Goal: Transaction & Acquisition: Purchase product/service

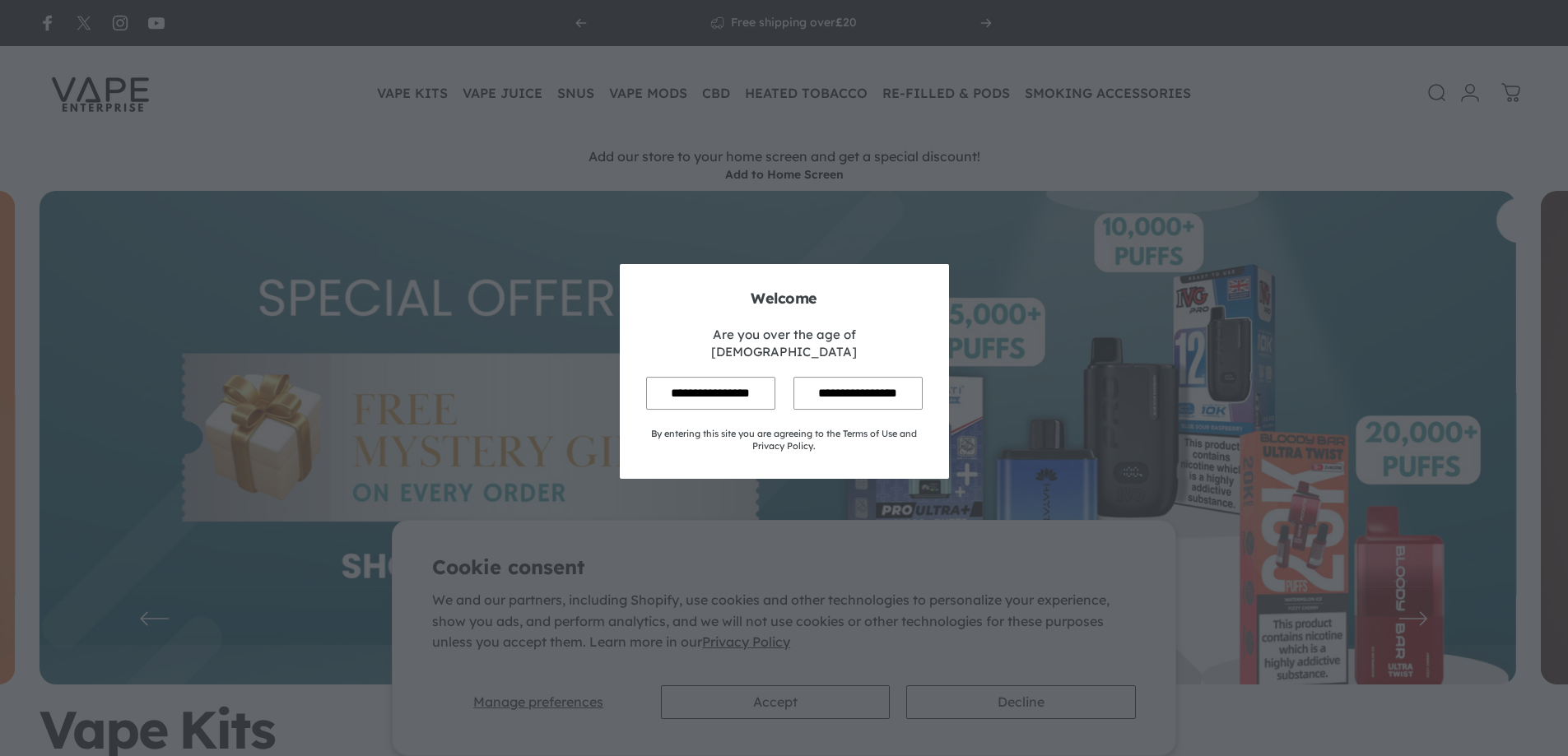
drag, startPoint x: 690, startPoint y: 380, endPoint x: 774, endPoint y: 609, distance: 243.9
click at [691, 379] on input "**********" at bounding box center [710, 392] width 129 height 33
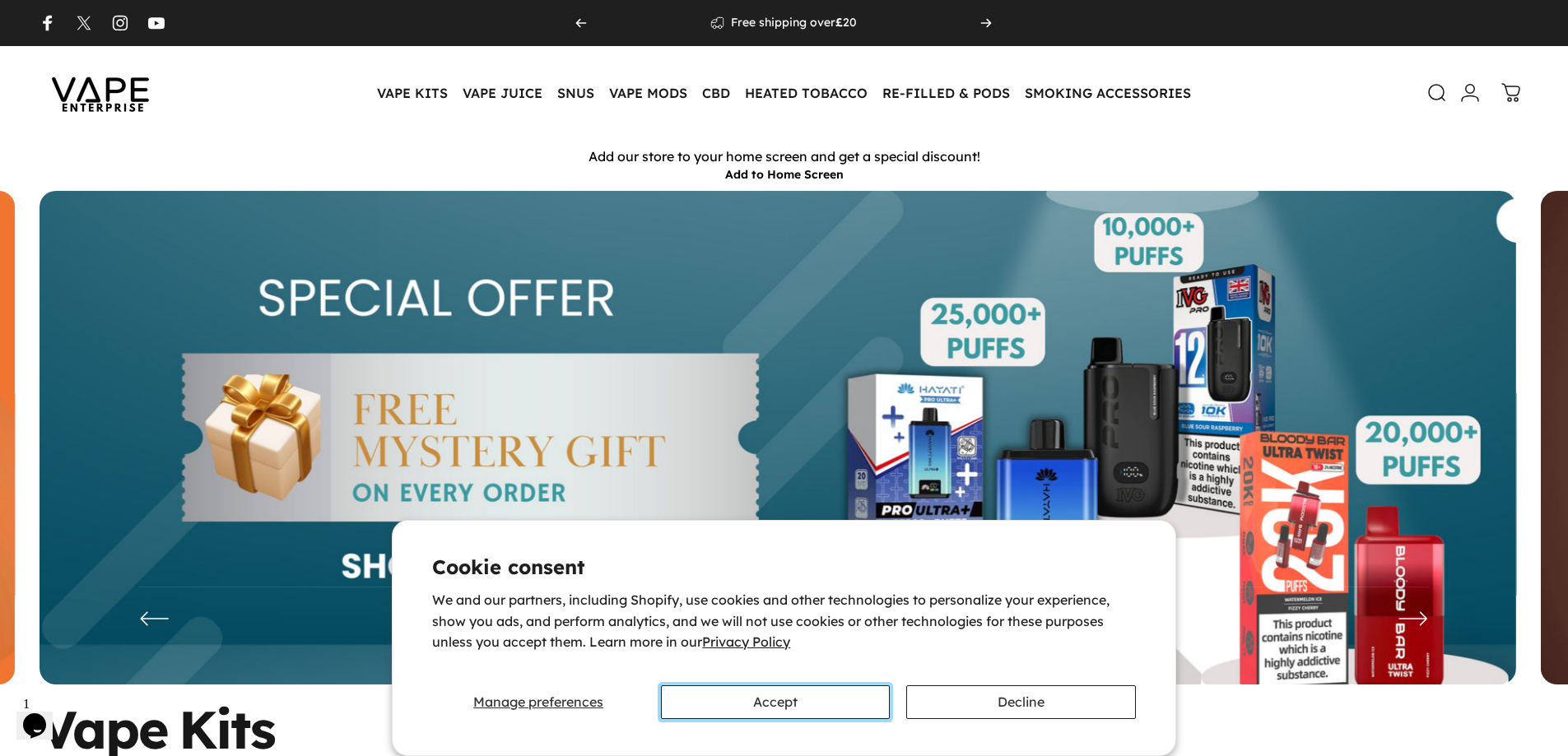
click at [795, 711] on button "Accept" at bounding box center [775, 702] width 229 height 34
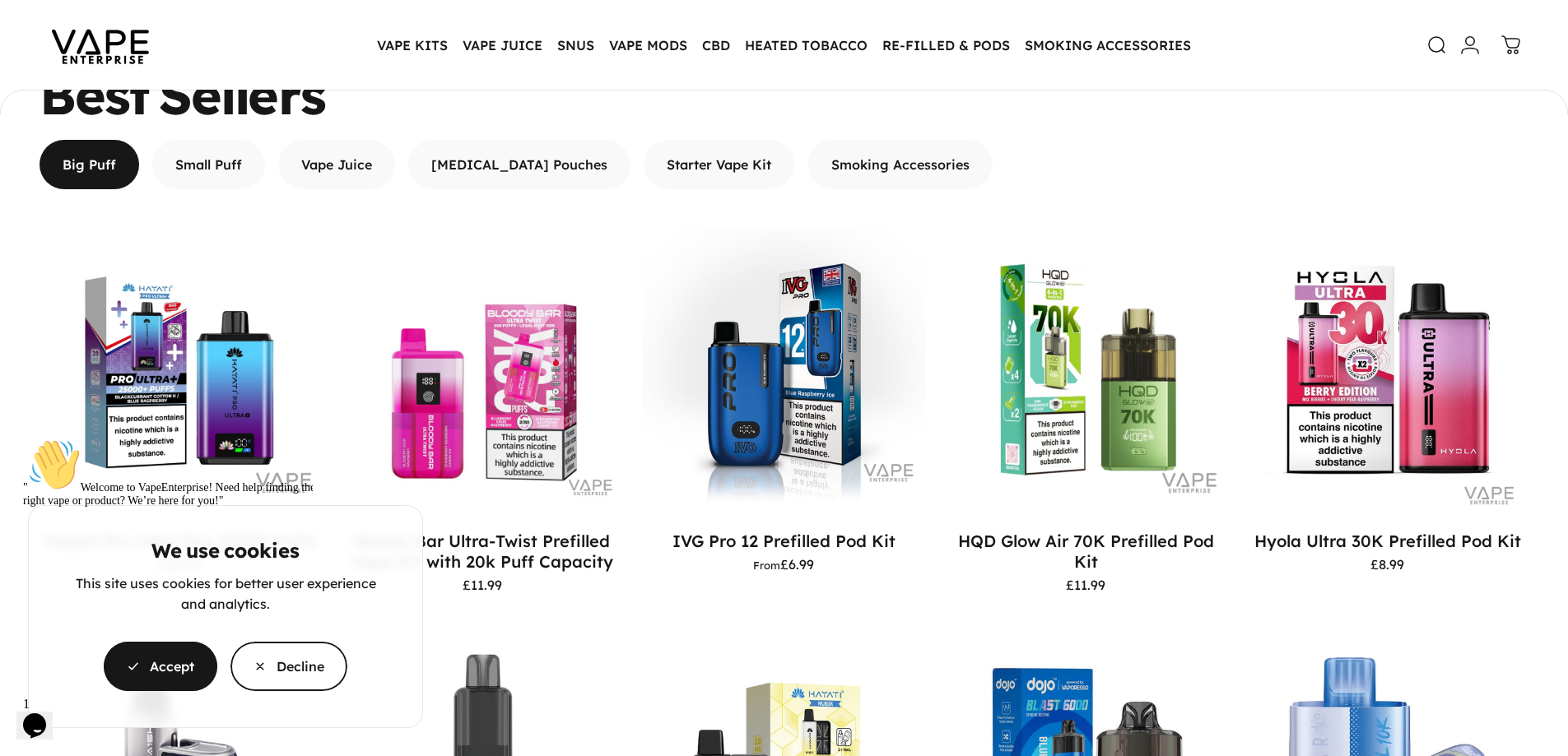
scroll to position [1065, 0]
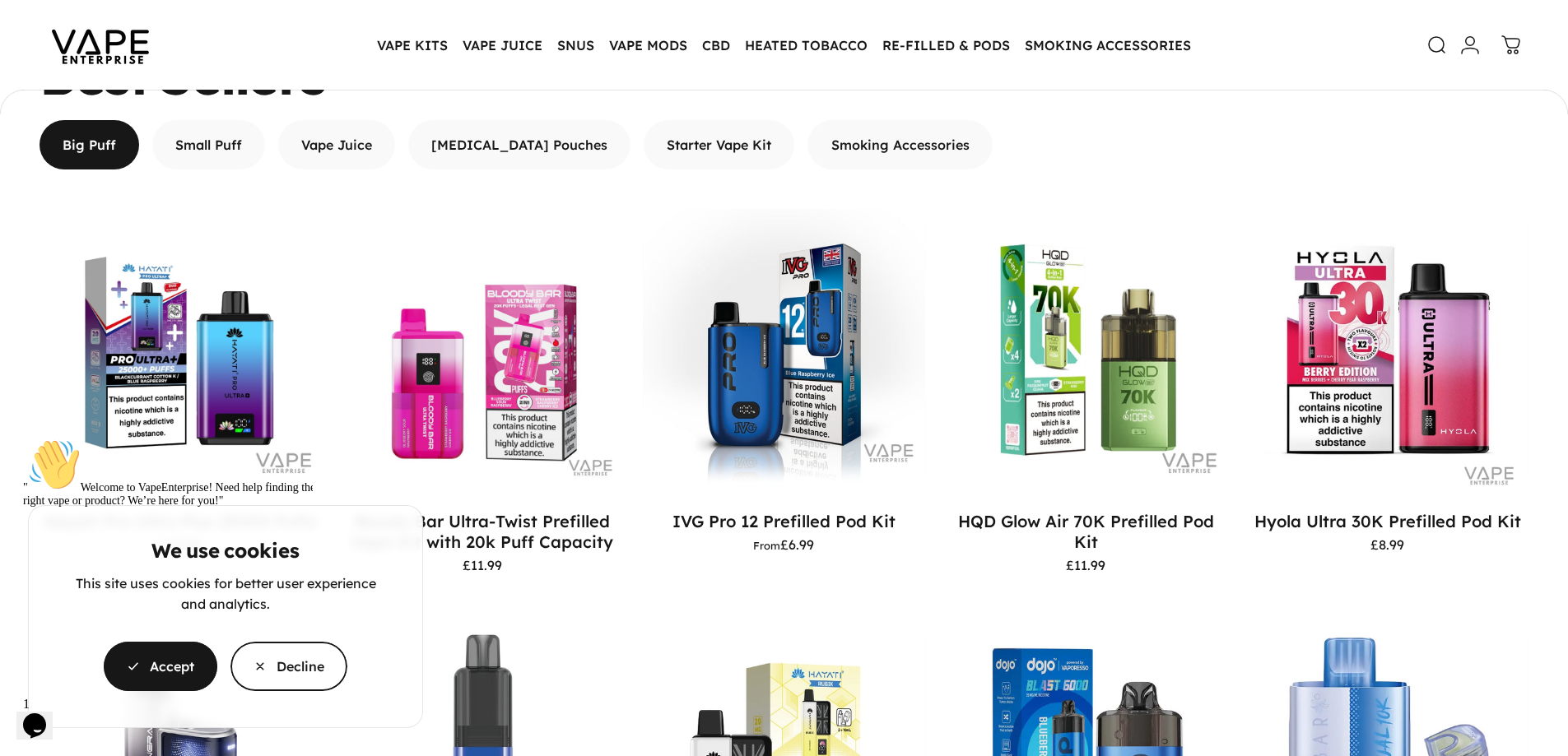
click at [176, 675] on div "" Welcome to VapeEnterprise! Need help finding the right vape or product? We’re…" at bounding box center [164, 557] width 283 height 237
click at [23, 439] on icon "Chat attention grabber" at bounding box center [23, 439] width 0 height 0
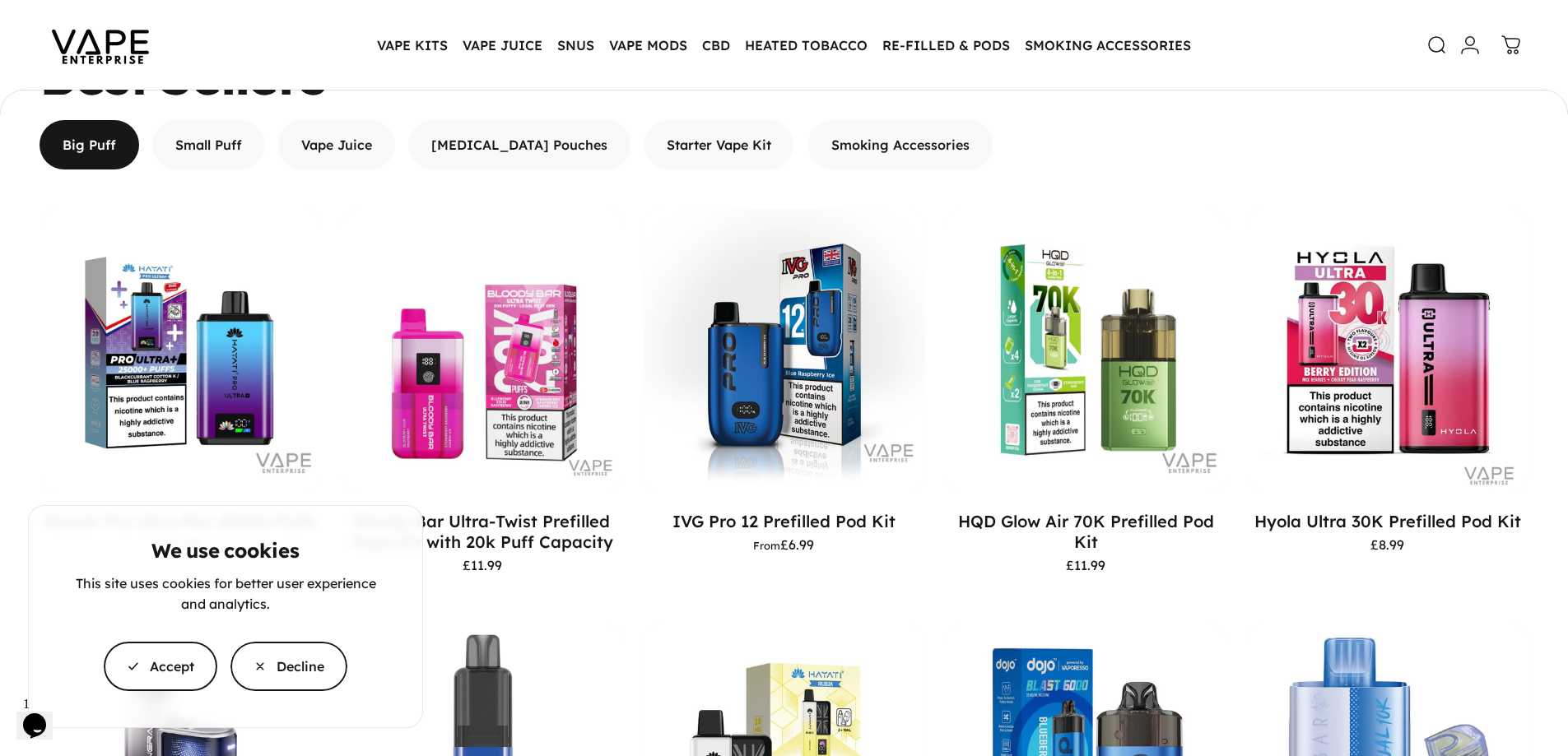
click at [148, 677] on span "button" at bounding box center [160, 666] width 171 height 99
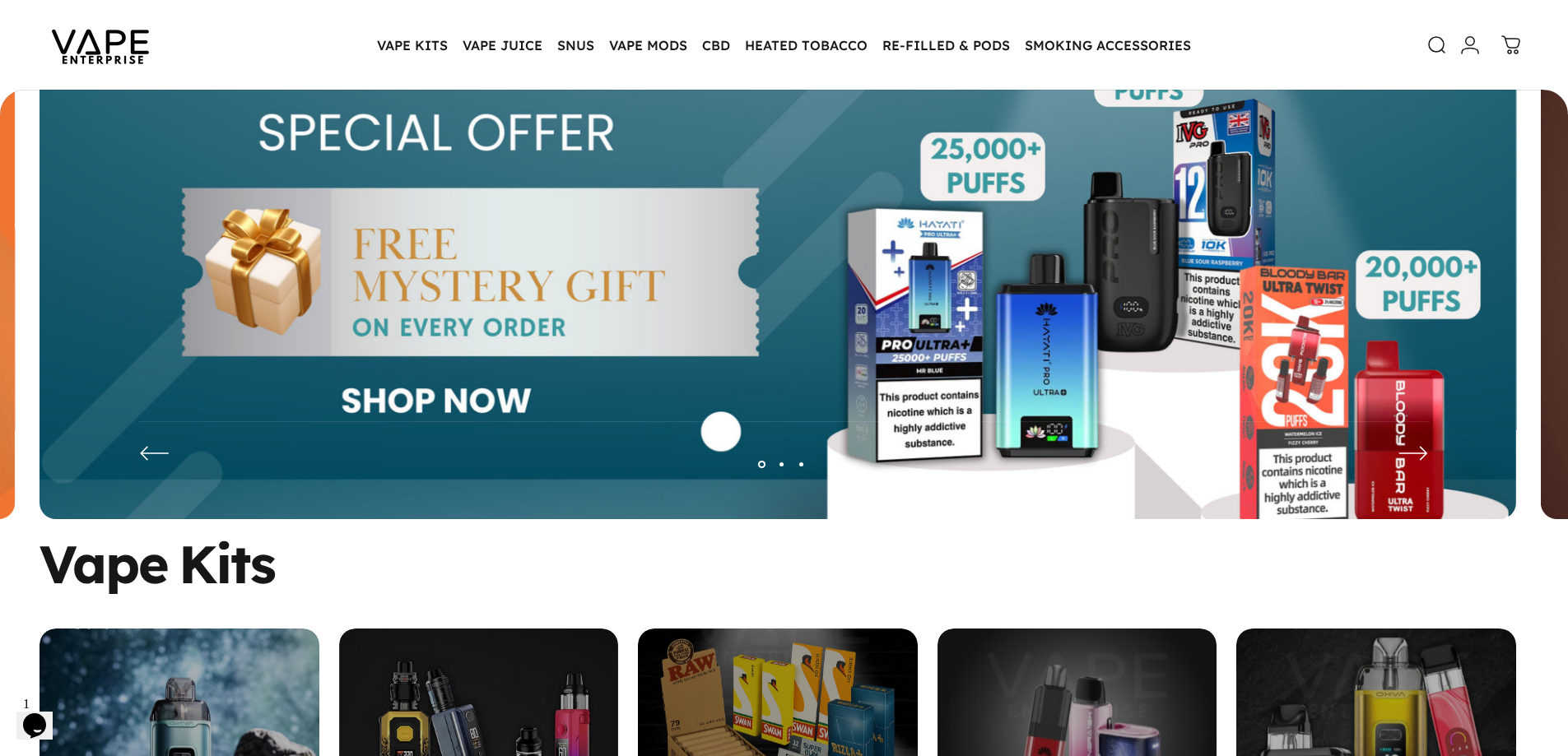
scroll to position [161, 0]
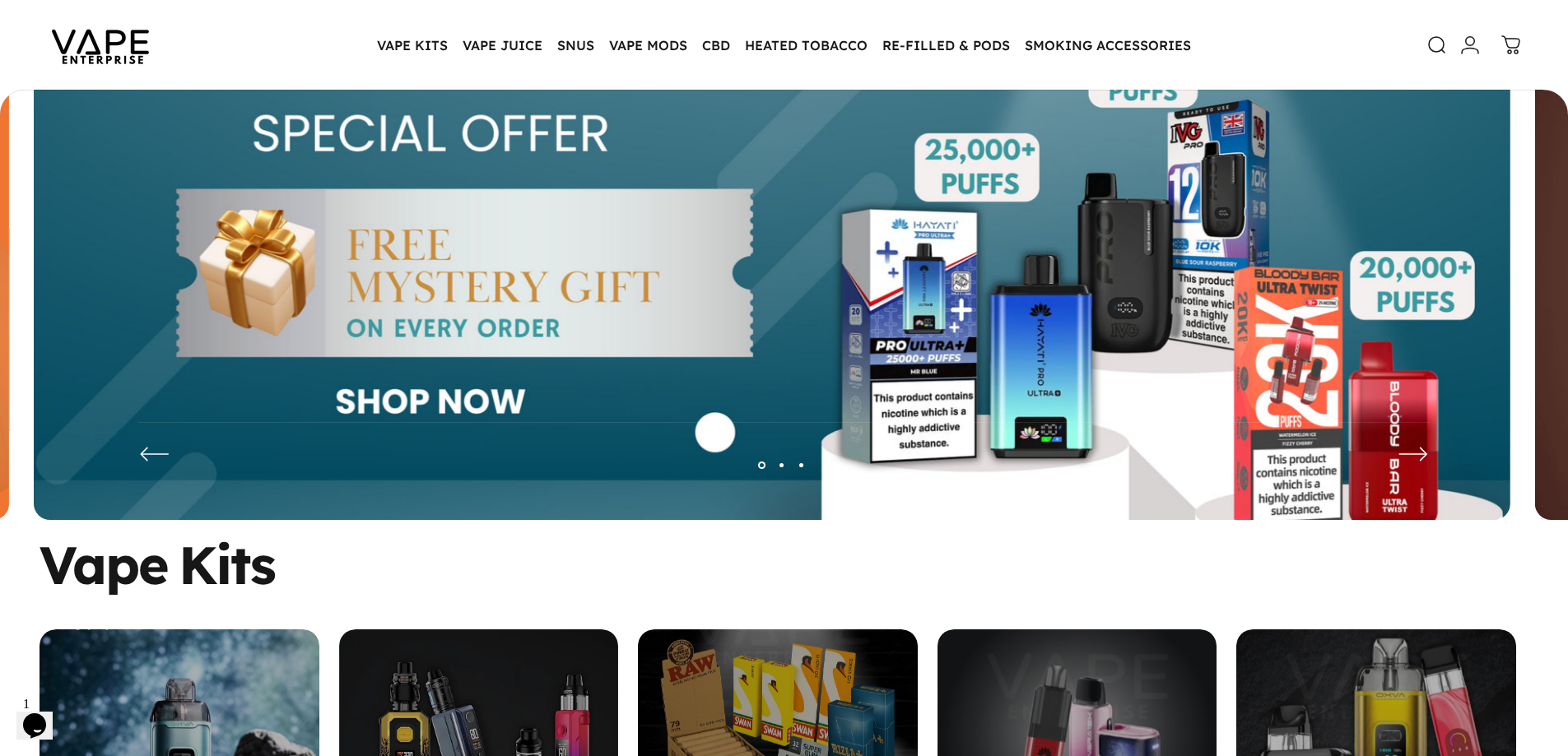
click at [1345, 346] on img at bounding box center [771, 286] width 1476 height 518
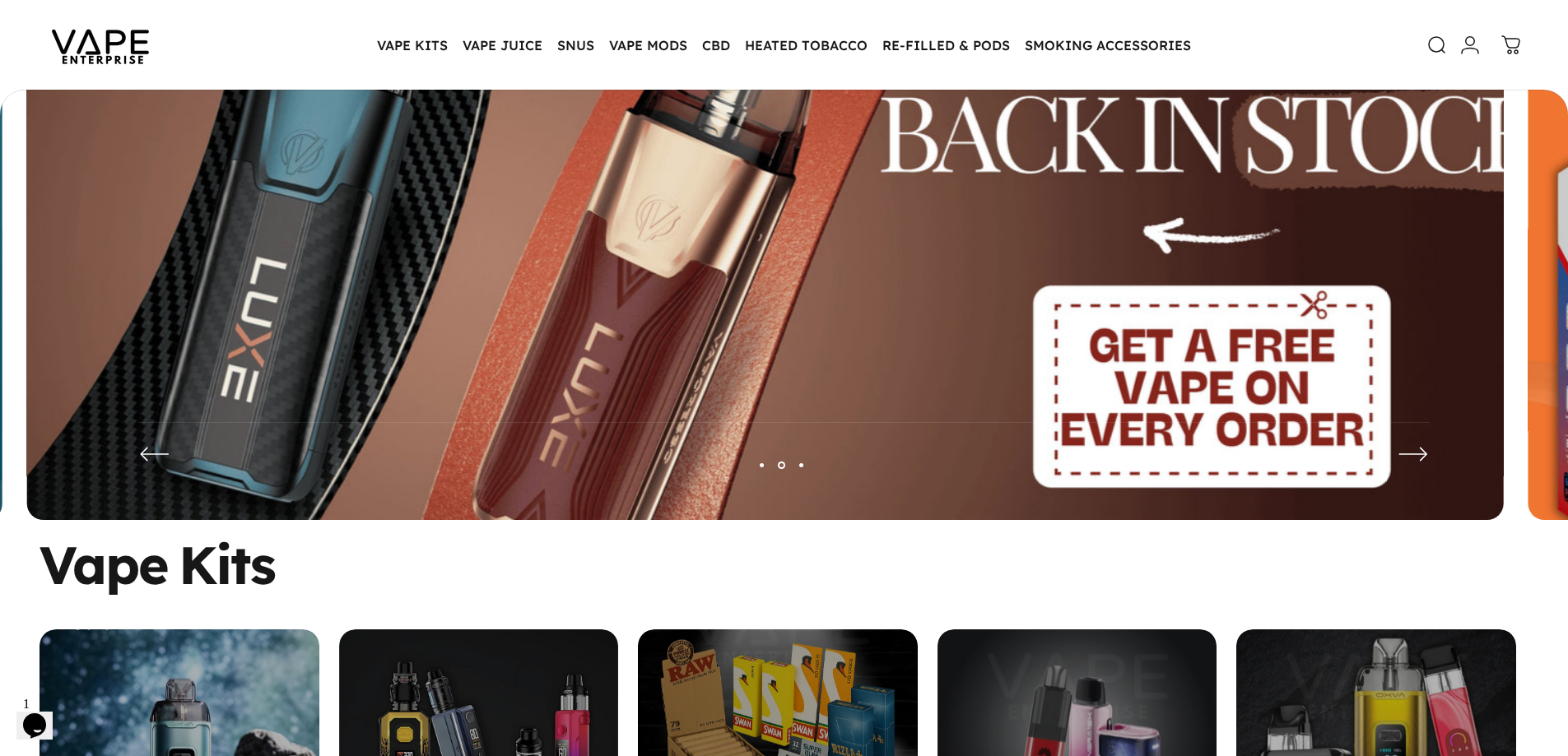
click at [609, 425] on img at bounding box center [765, 285] width 1919 height 674
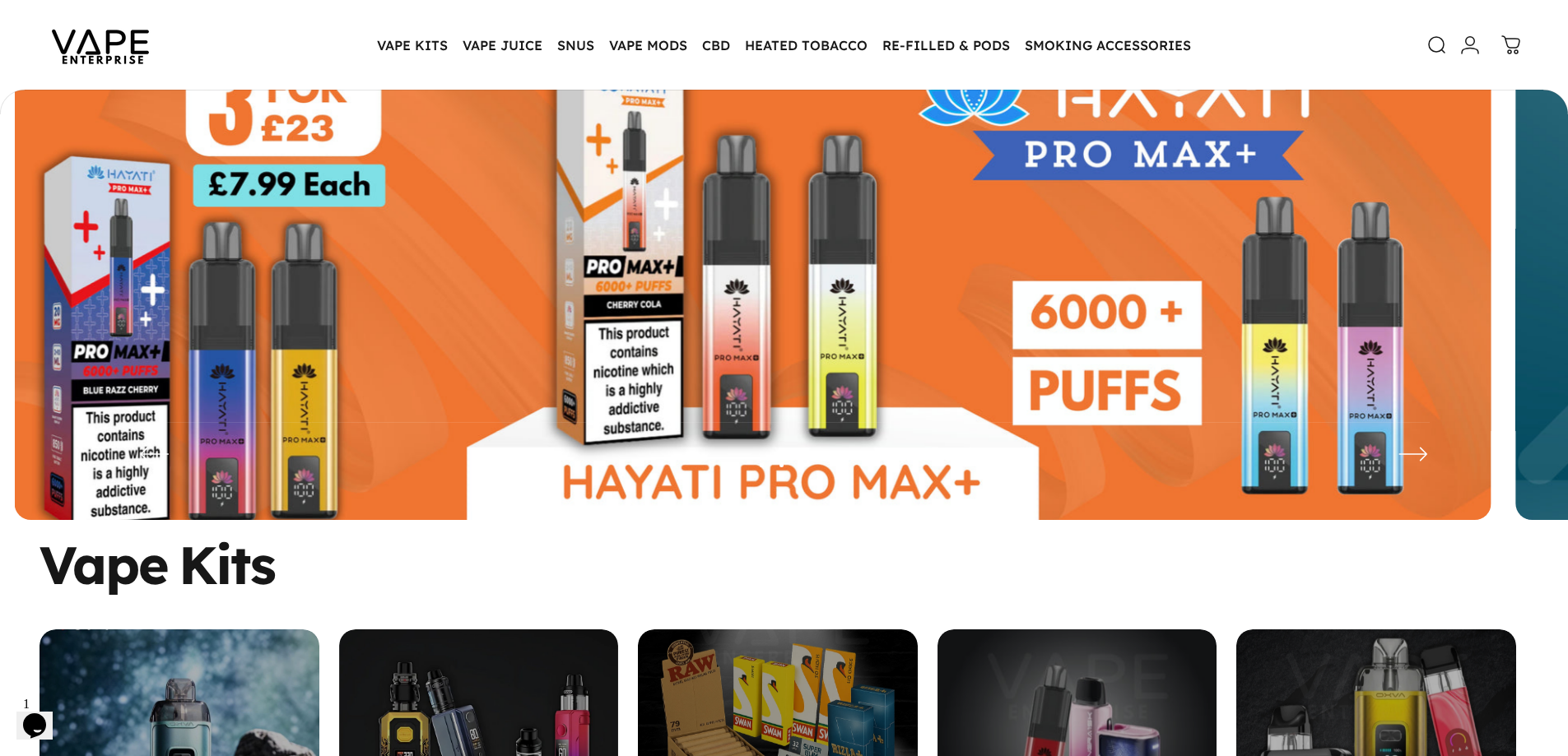
click at [395, 378] on img at bounding box center [752, 286] width 1476 height 518
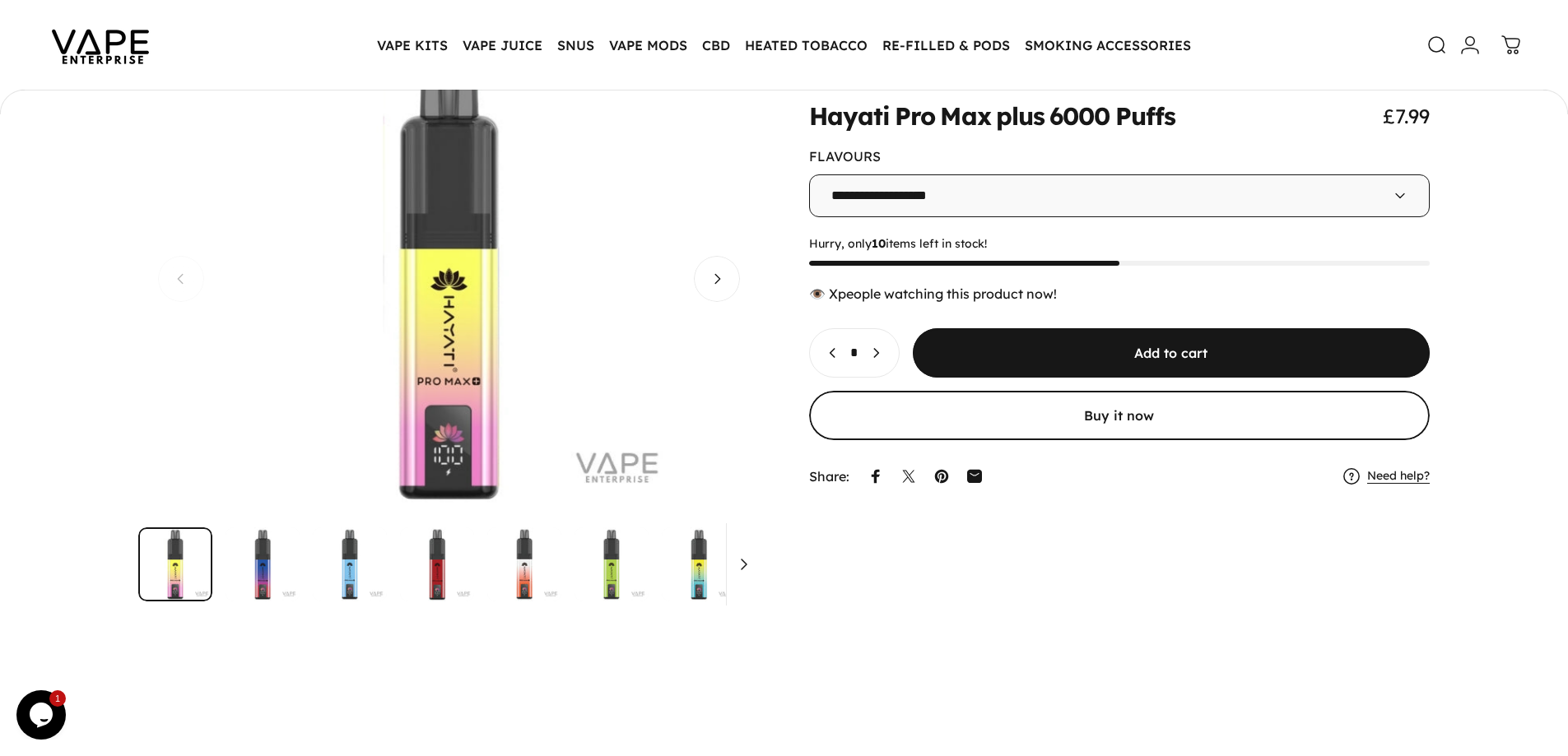
scroll to position [161, 0]
click at [748, 579] on media-dots "Gallery Viewer" at bounding box center [449, 566] width 621 height 74
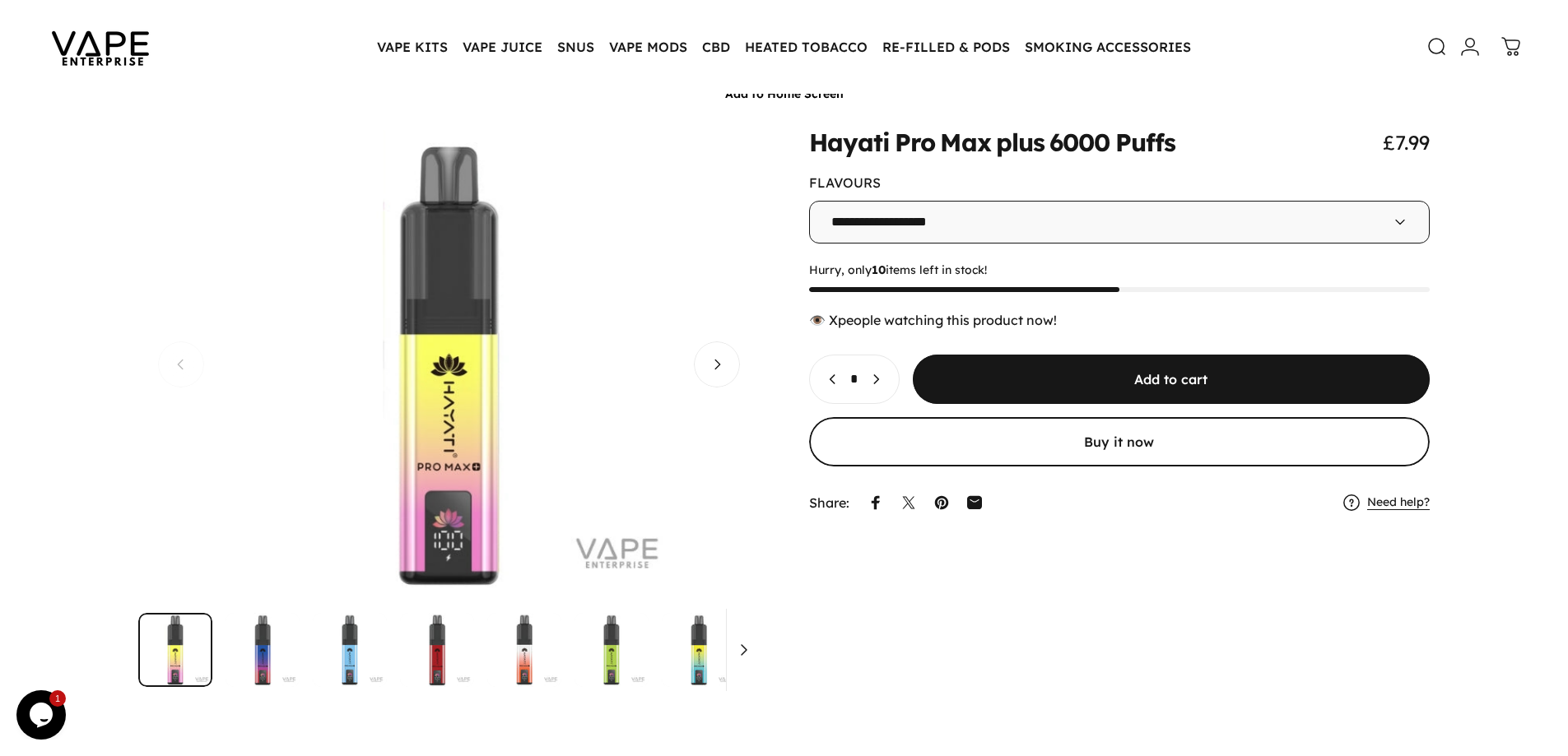
scroll to position [82, 0]
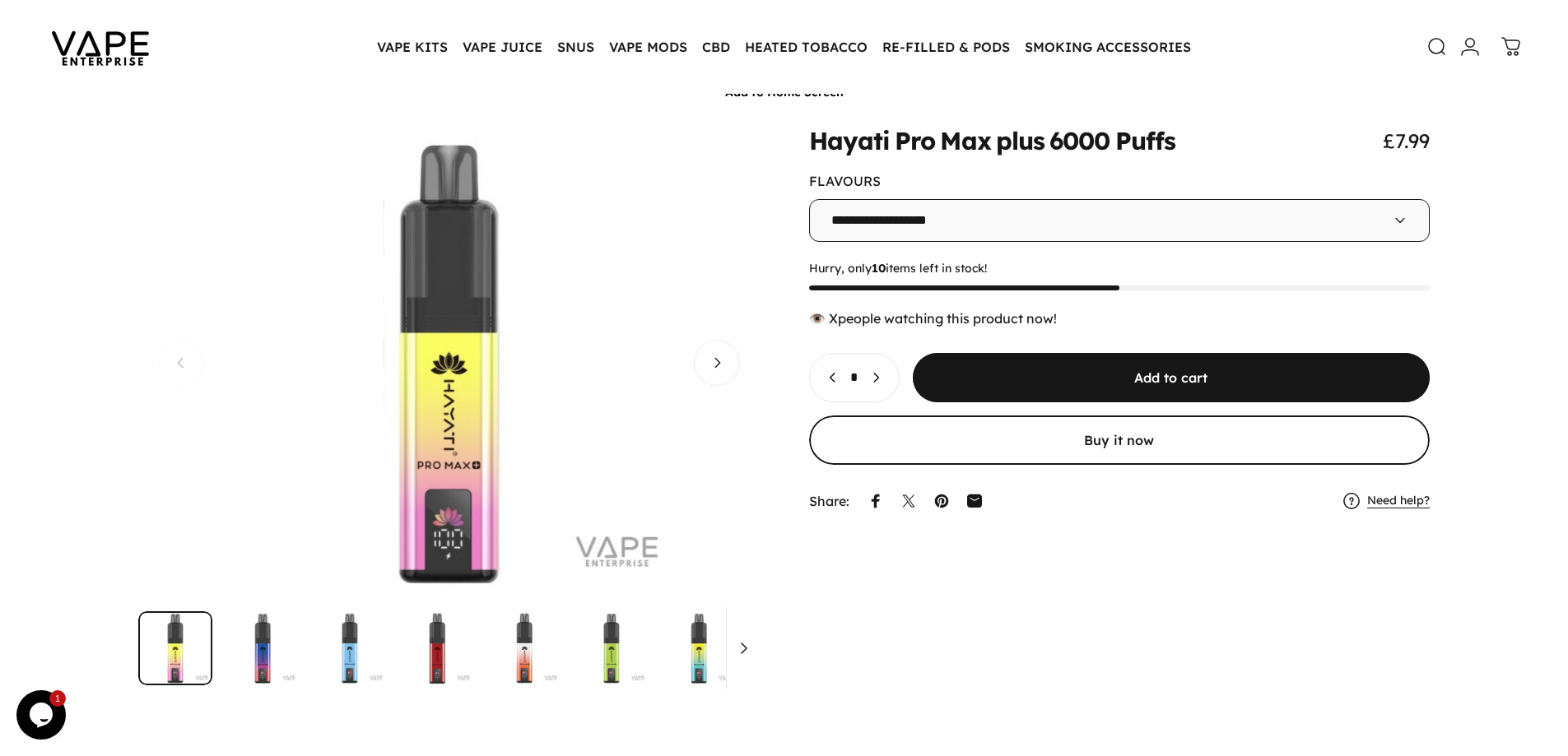
click at [744, 647] on media-dots "Gallery Viewer" at bounding box center [449, 648] width 621 height 74
click at [278, 662] on img "Go to item" at bounding box center [262, 648] width 74 height 74
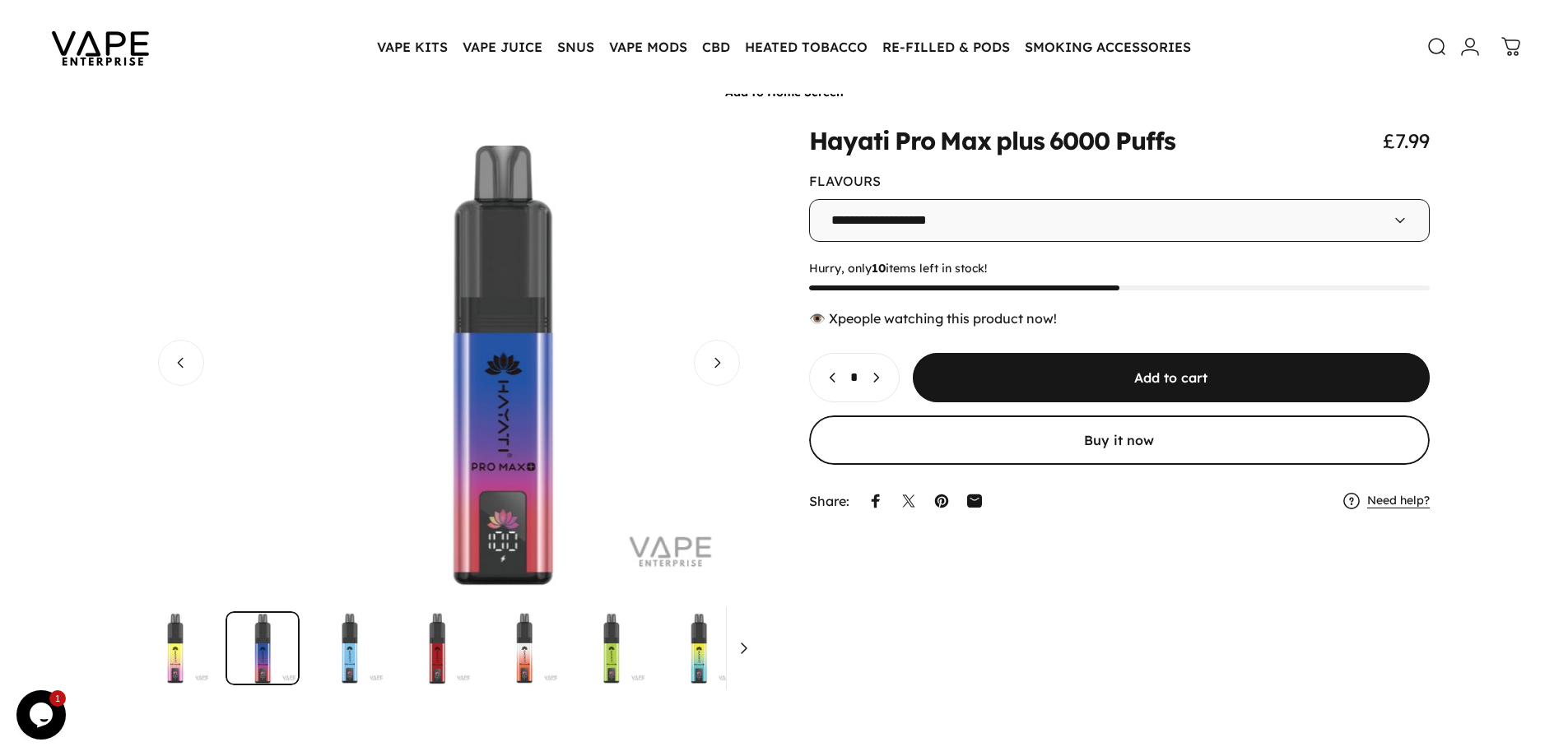
scroll to position [0, 621]
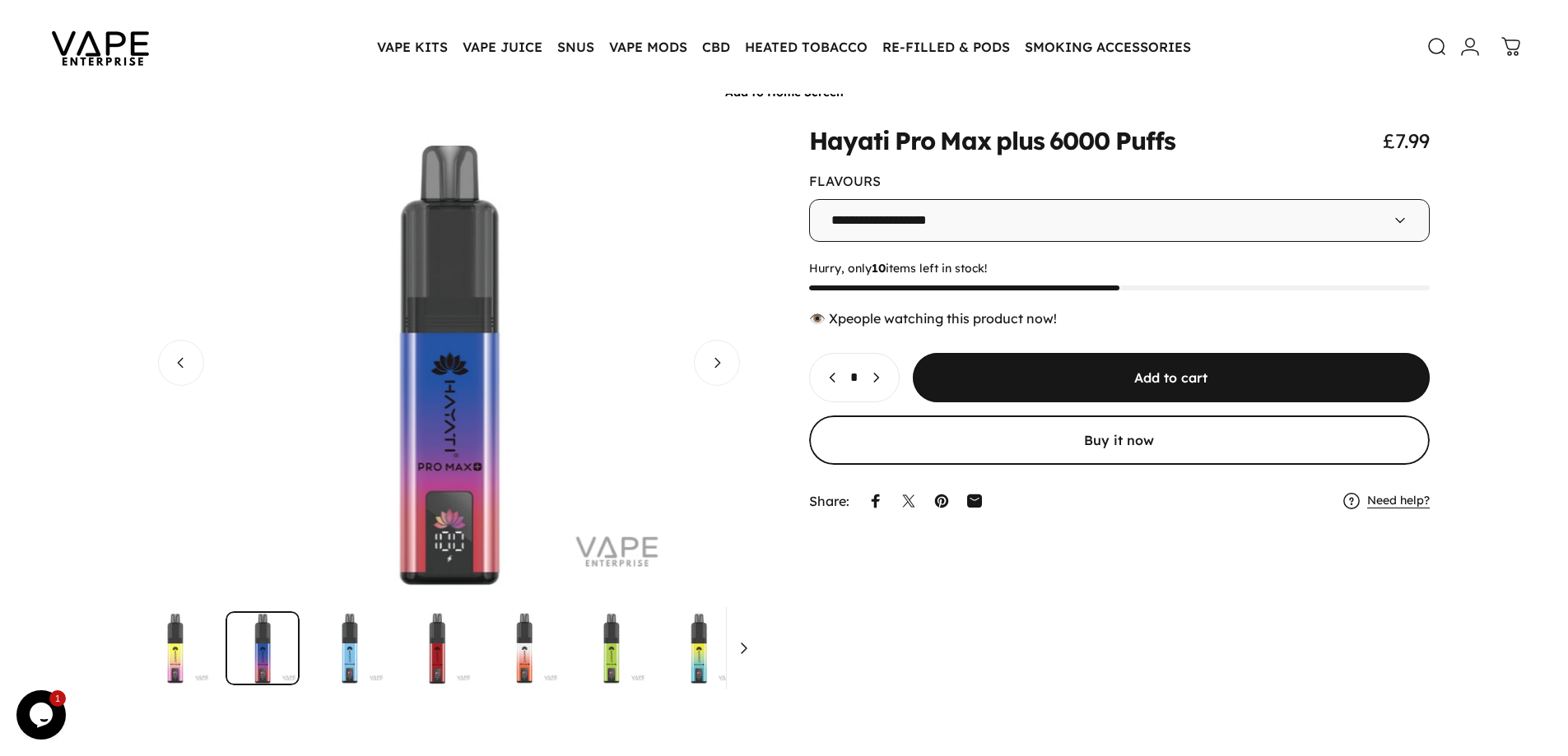
click at [347, 657] on img "Go to item" at bounding box center [349, 648] width 74 height 74
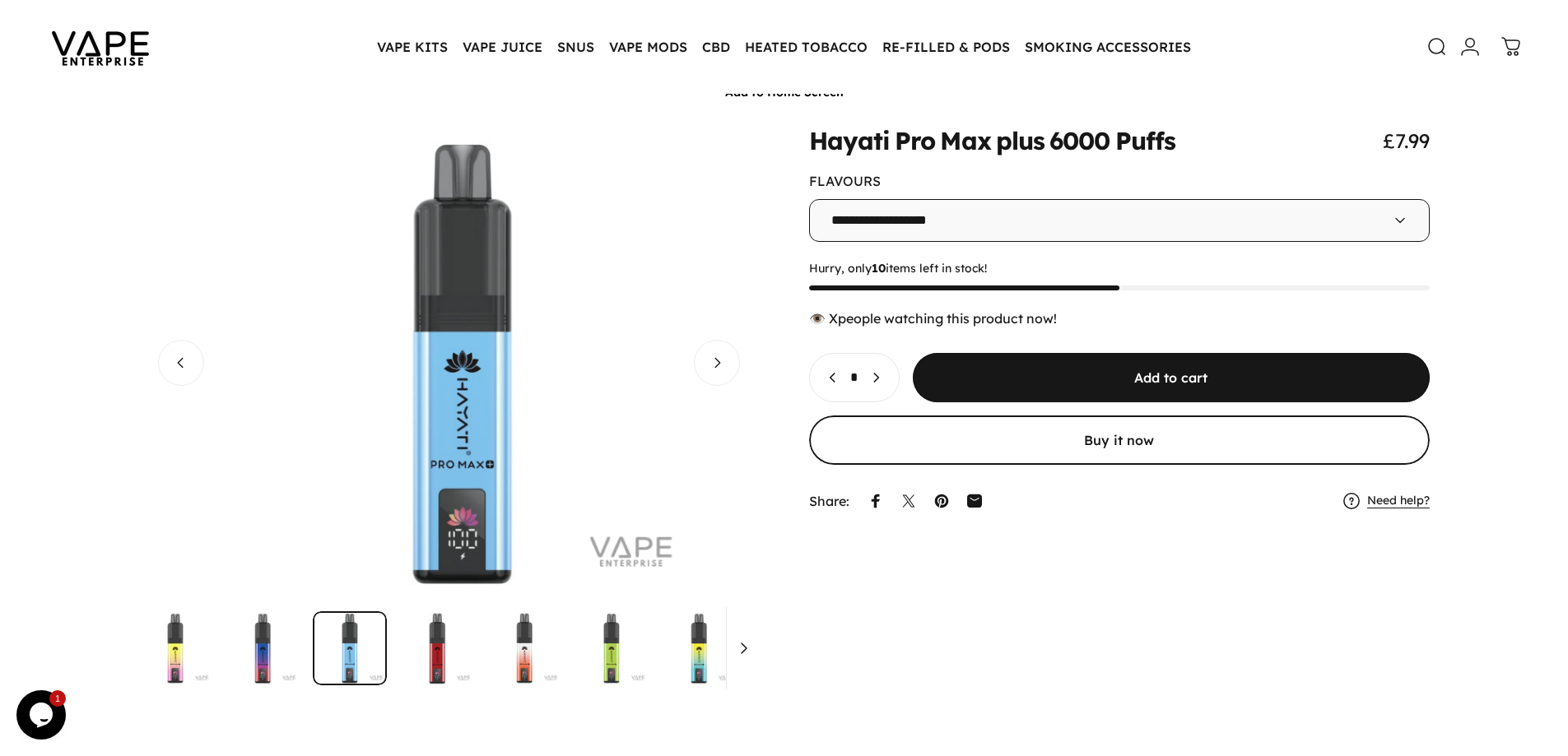
scroll to position [0, 1242]
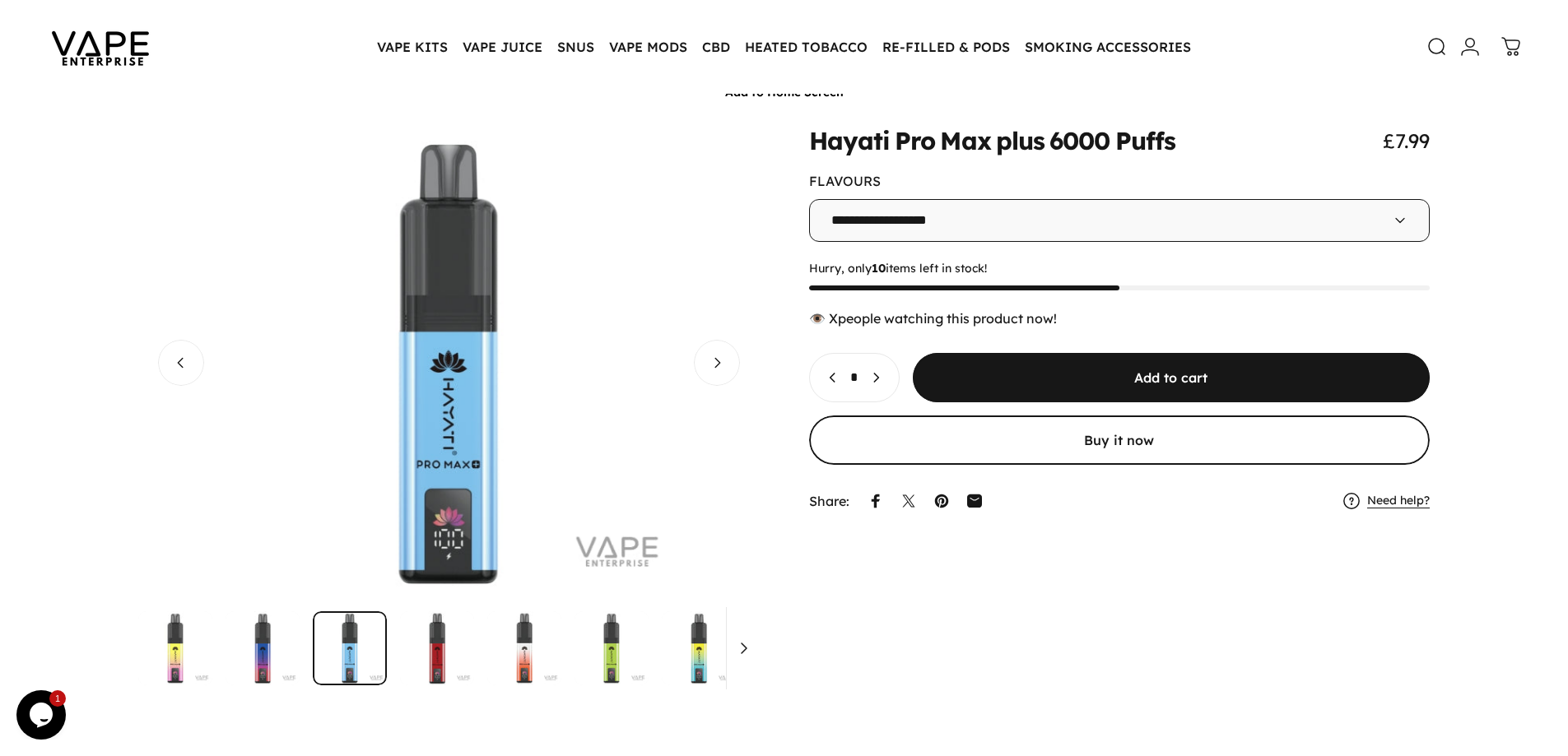
click at [445, 637] on img "Go to item" at bounding box center [437, 648] width 74 height 74
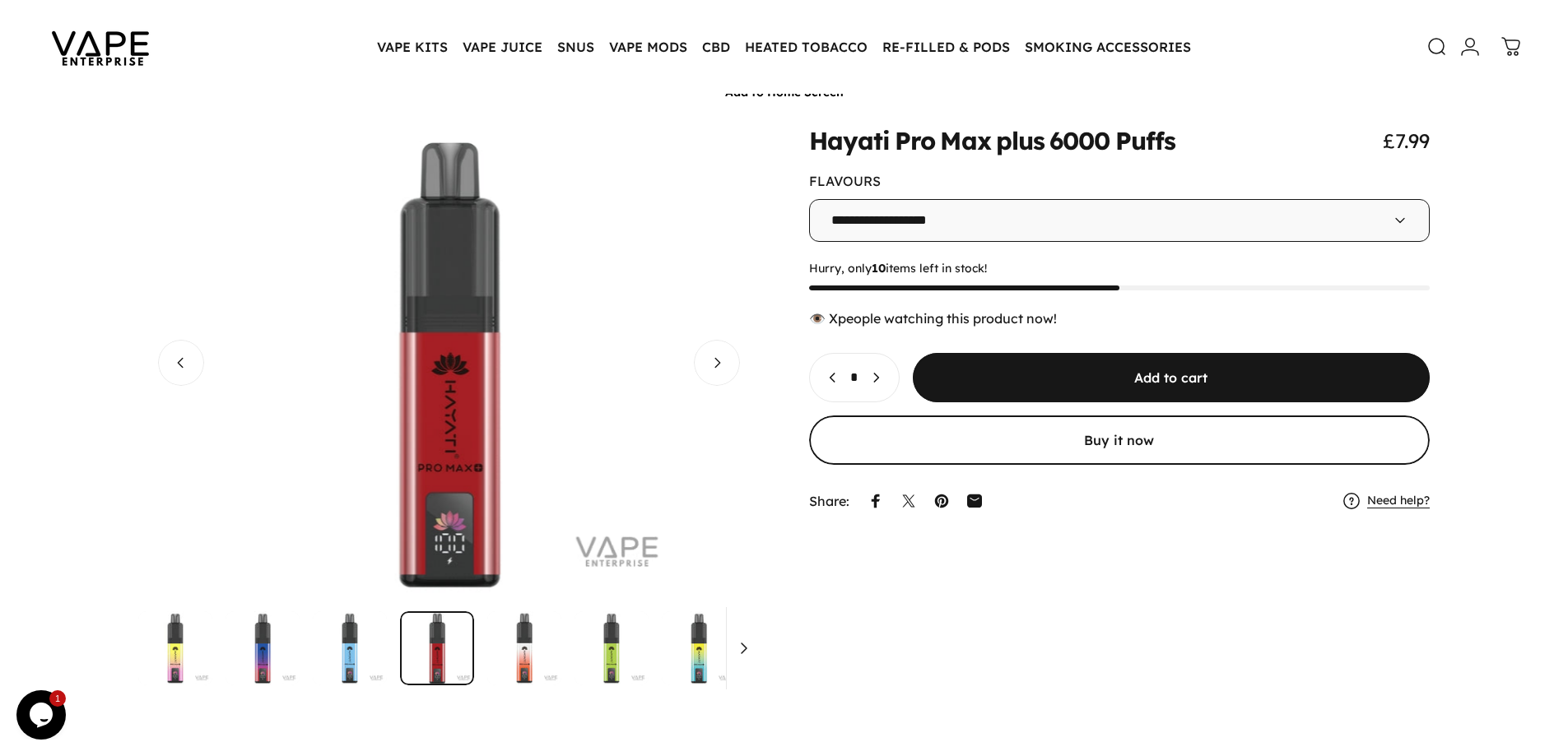
click at [555, 622] on img "Go to item" at bounding box center [524, 648] width 74 height 74
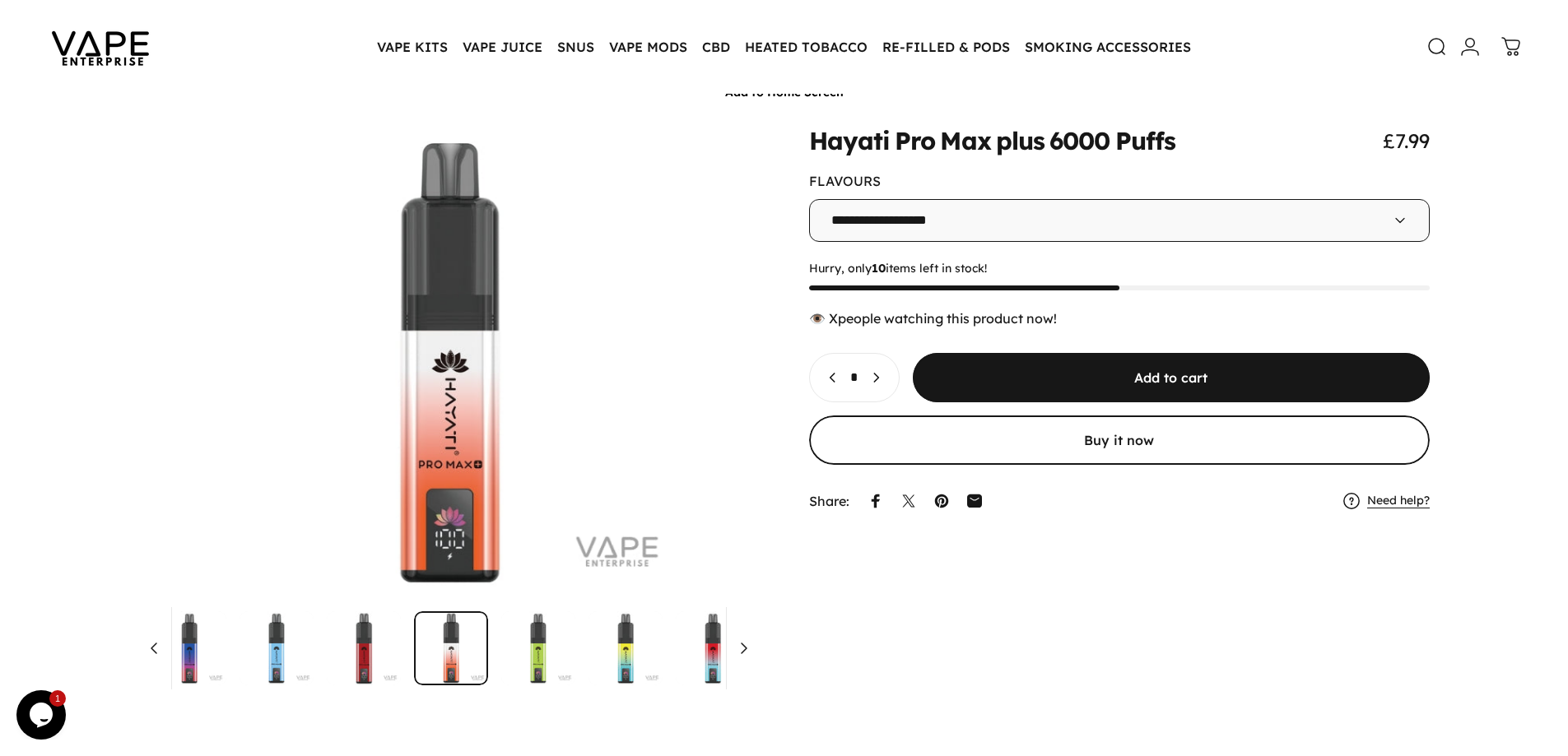
scroll to position [0, 76]
click at [865, 230] on select "**********" at bounding box center [1119, 220] width 621 height 42
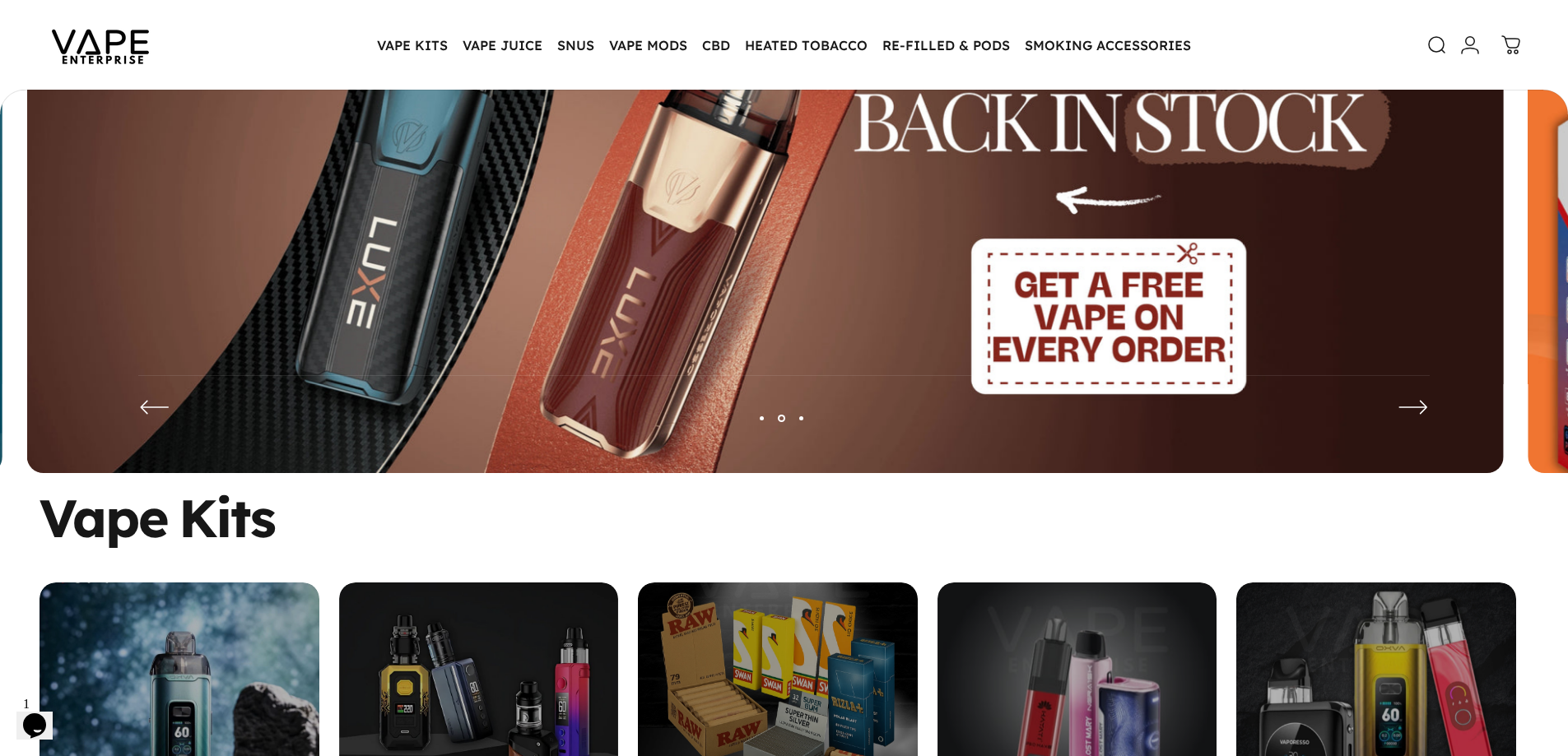
drag, startPoint x: 42, startPoint y: 715, endPoint x: 37, endPoint y: 755, distance: 40.3
click at [37, 739] on html "1 Opens Chat This icon Opens the chat window." at bounding box center [42, 715] width 52 height 49
click at [3, 576] on div "Vape Kits Started Kit Advanced Vape Kits Smoking Accessories Pod Vape Kits Refi…" at bounding box center [784, 677] width 1568 height 370
click at [134, 415] on img at bounding box center [765, 239] width 1476 height 518
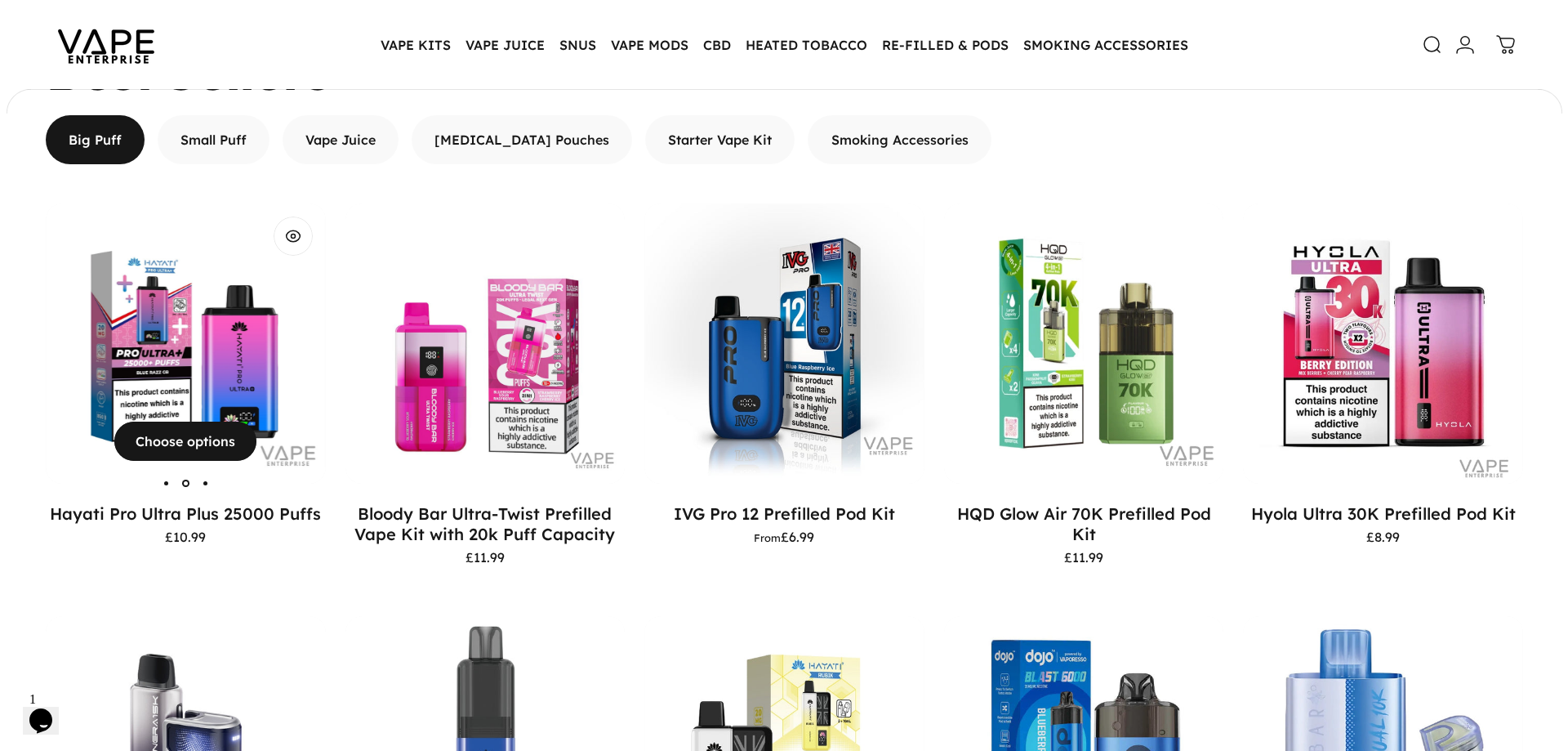
scroll to position [1069, 0]
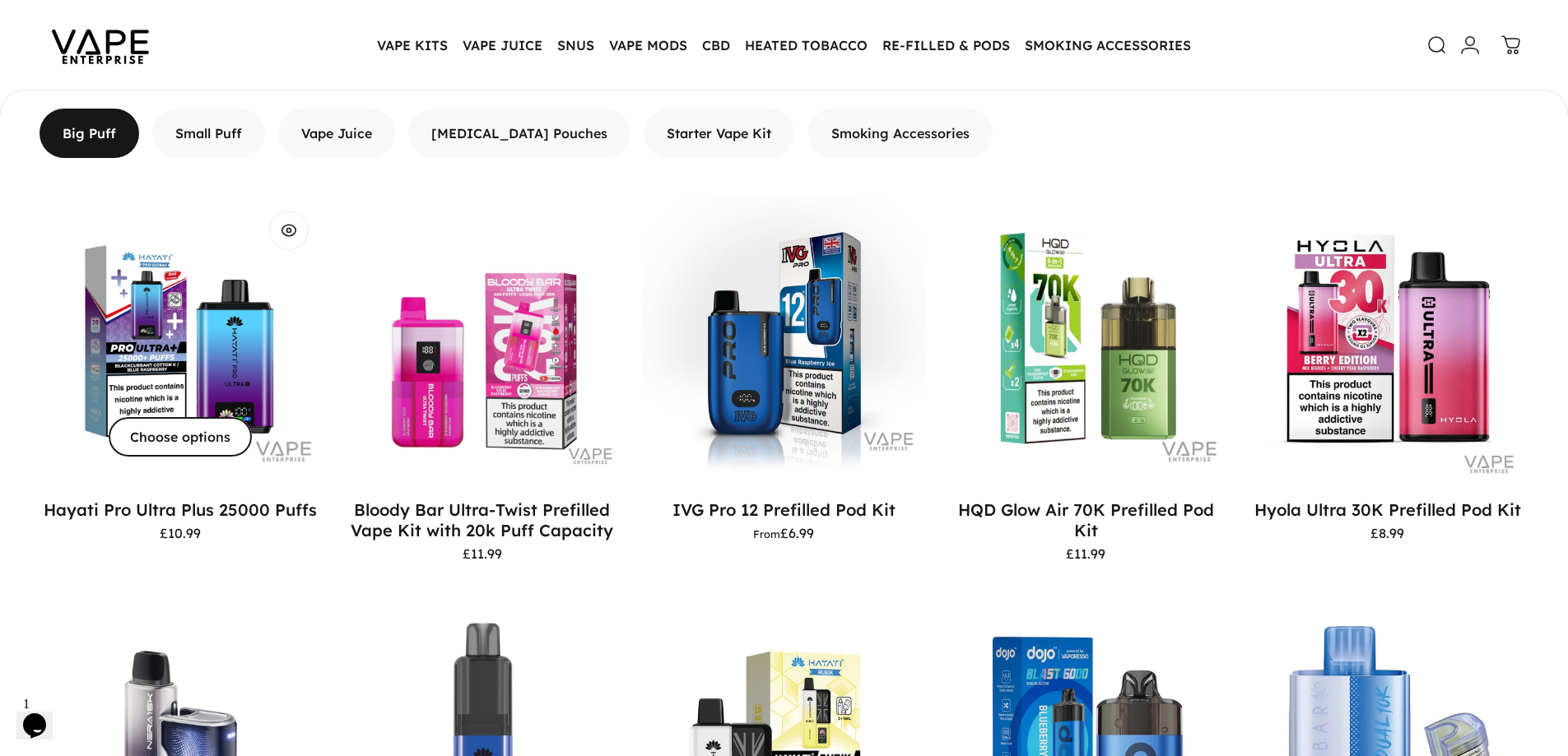
click at [180, 436] on span "Choose options" at bounding box center [180, 437] width 215 height 79
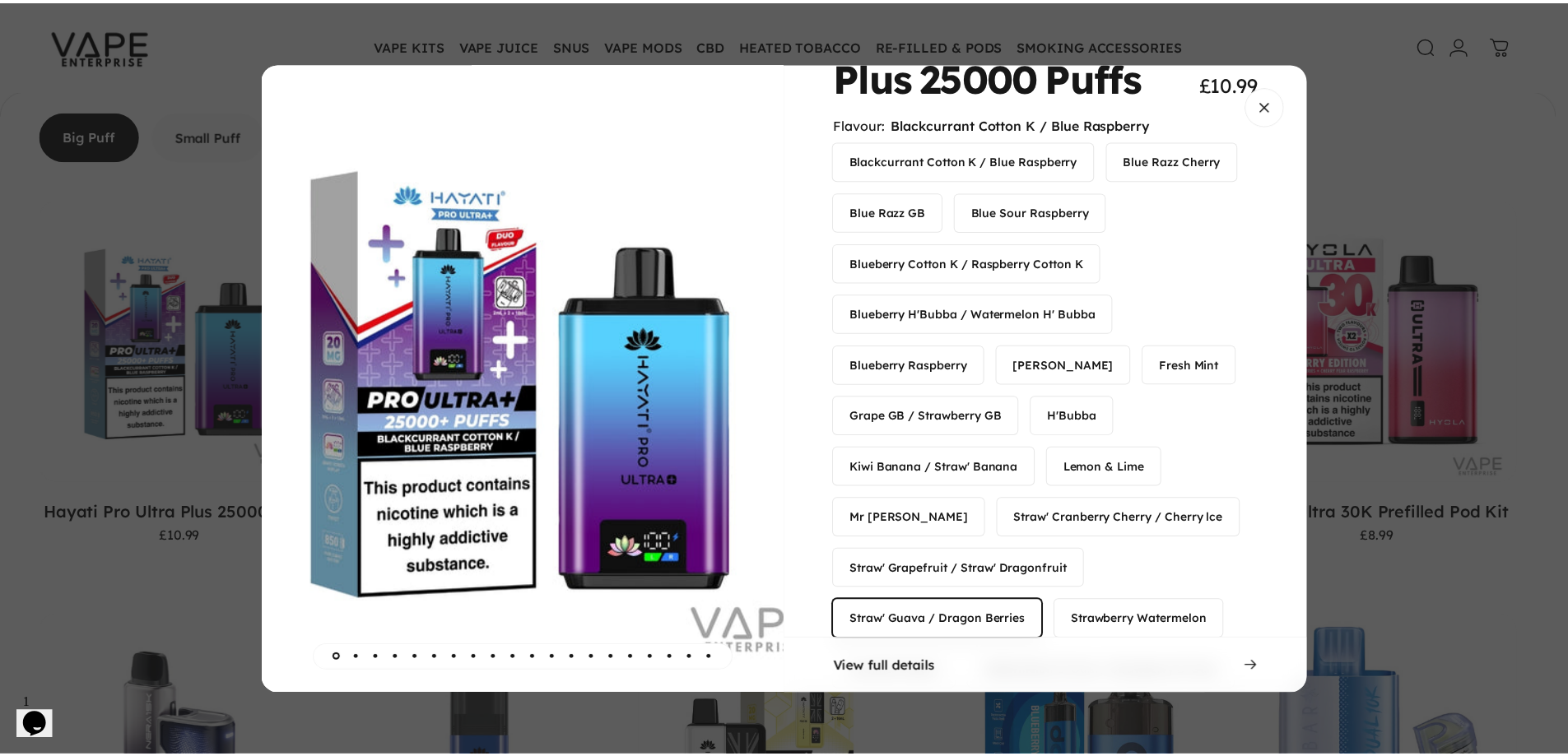
scroll to position [329, 0]
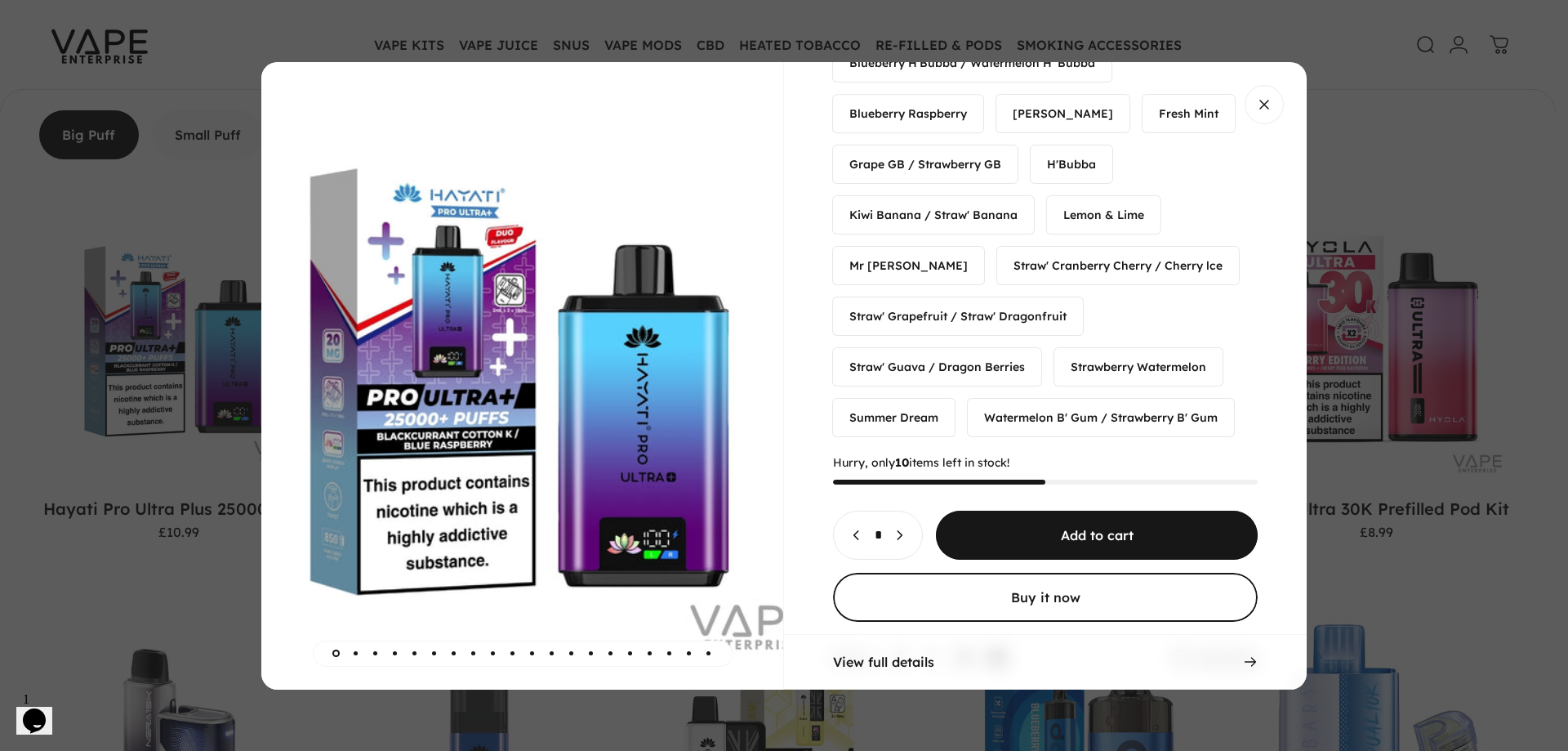
click at [906, 531] on button "Increase quantity for Hayati Pro Ultra Plus 25000 Puffs" at bounding box center [903, 535] width 37 height 47
click at [907, 531] on icon "Increase quantity for Hayati Pro Ultra Plus 25000 Puffs" at bounding box center [899, 535] width 17 height 17
click at [862, 532] on icon "Decrease quantity for Hayati Pro Ultra Plus 25000 Puffs" at bounding box center [856, 535] width 17 height 17
click at [852, 531] on icon "Decrease quantity for Hayati Pro Ultra Plus 25000 Puffs" at bounding box center [856, 535] width 17 height 17
type input "*"
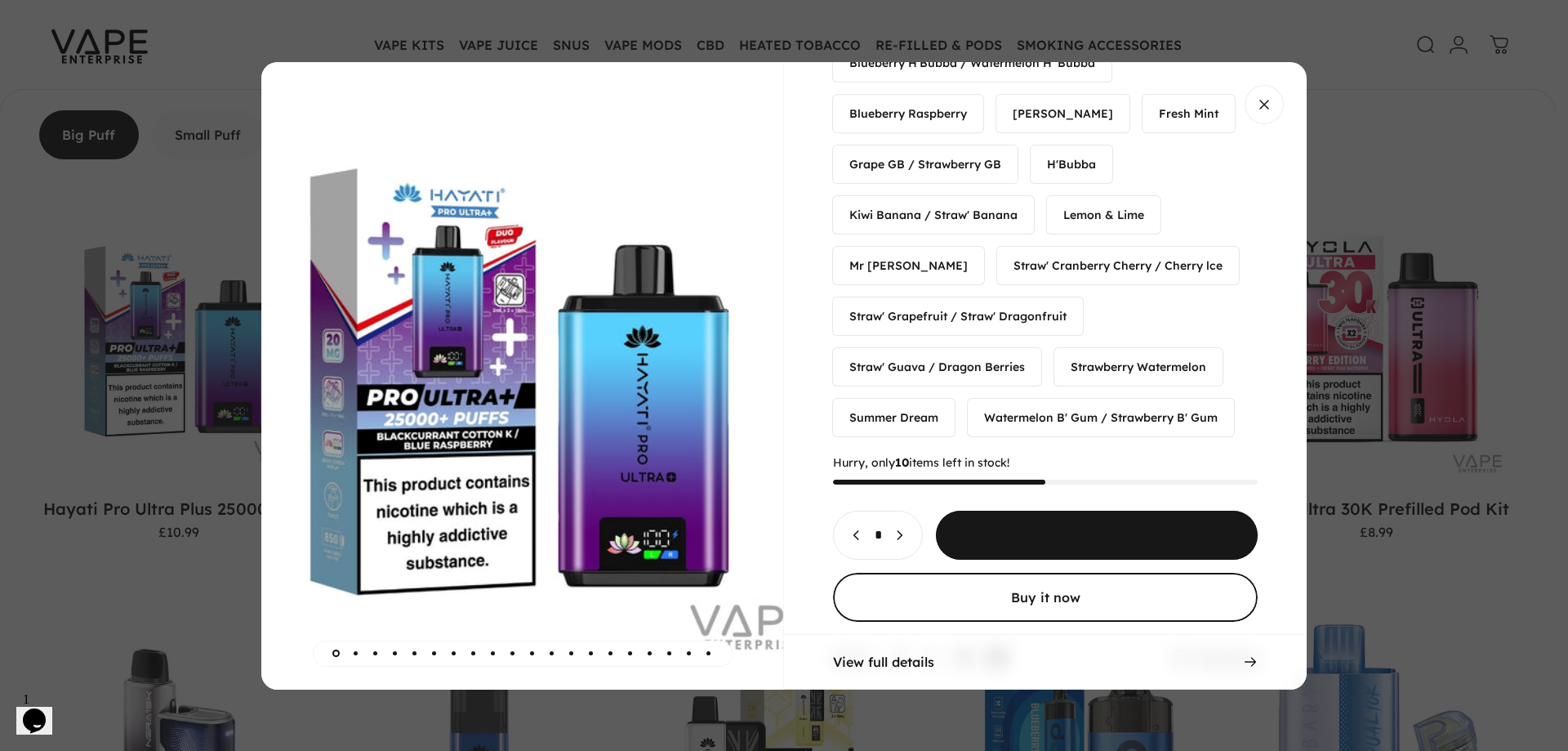
click at [986, 510] on span "Choose options for Hayati Pro Ultra Plus 25000 Puffs" at bounding box center [1097, 461] width 483 height 98
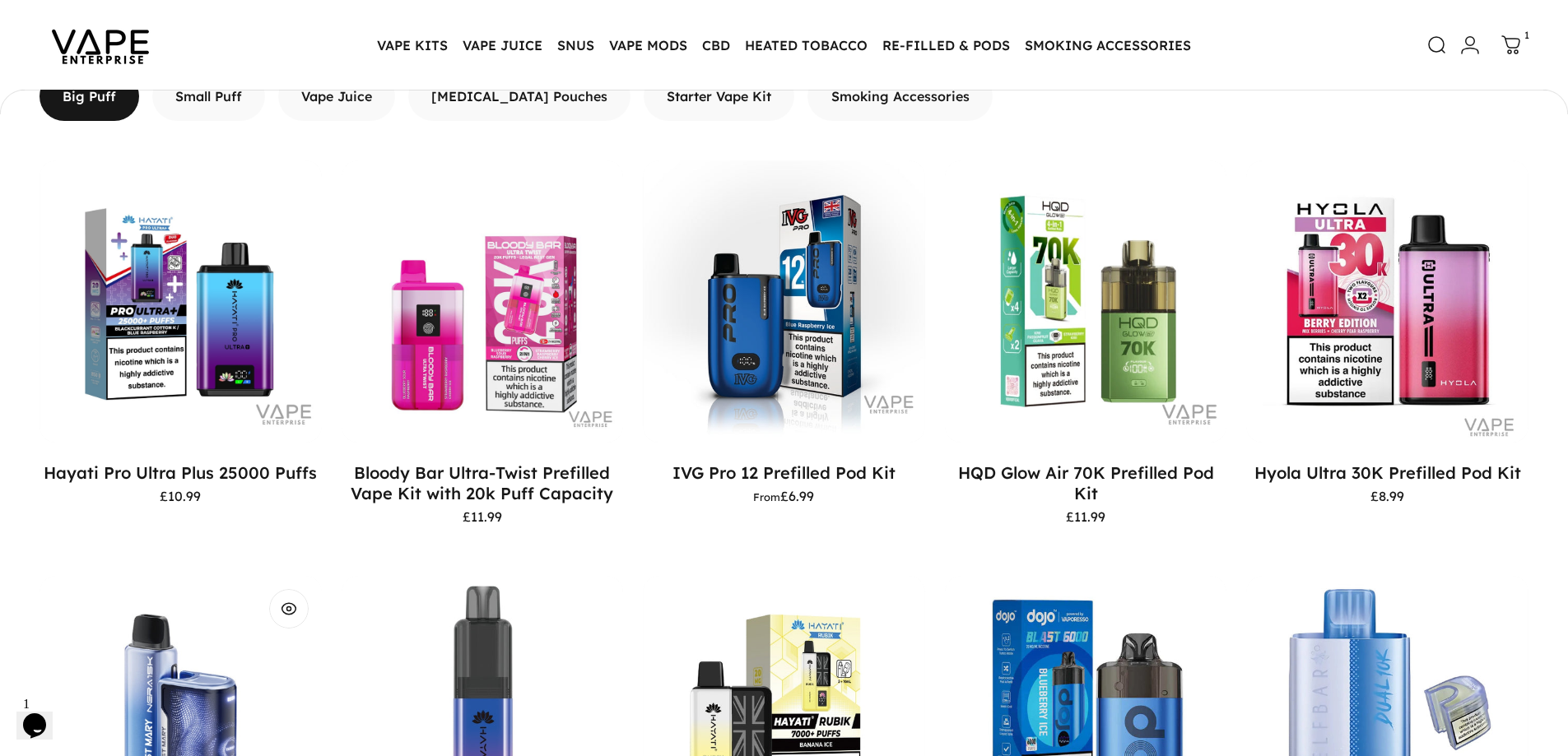
scroll to position [1076, 0]
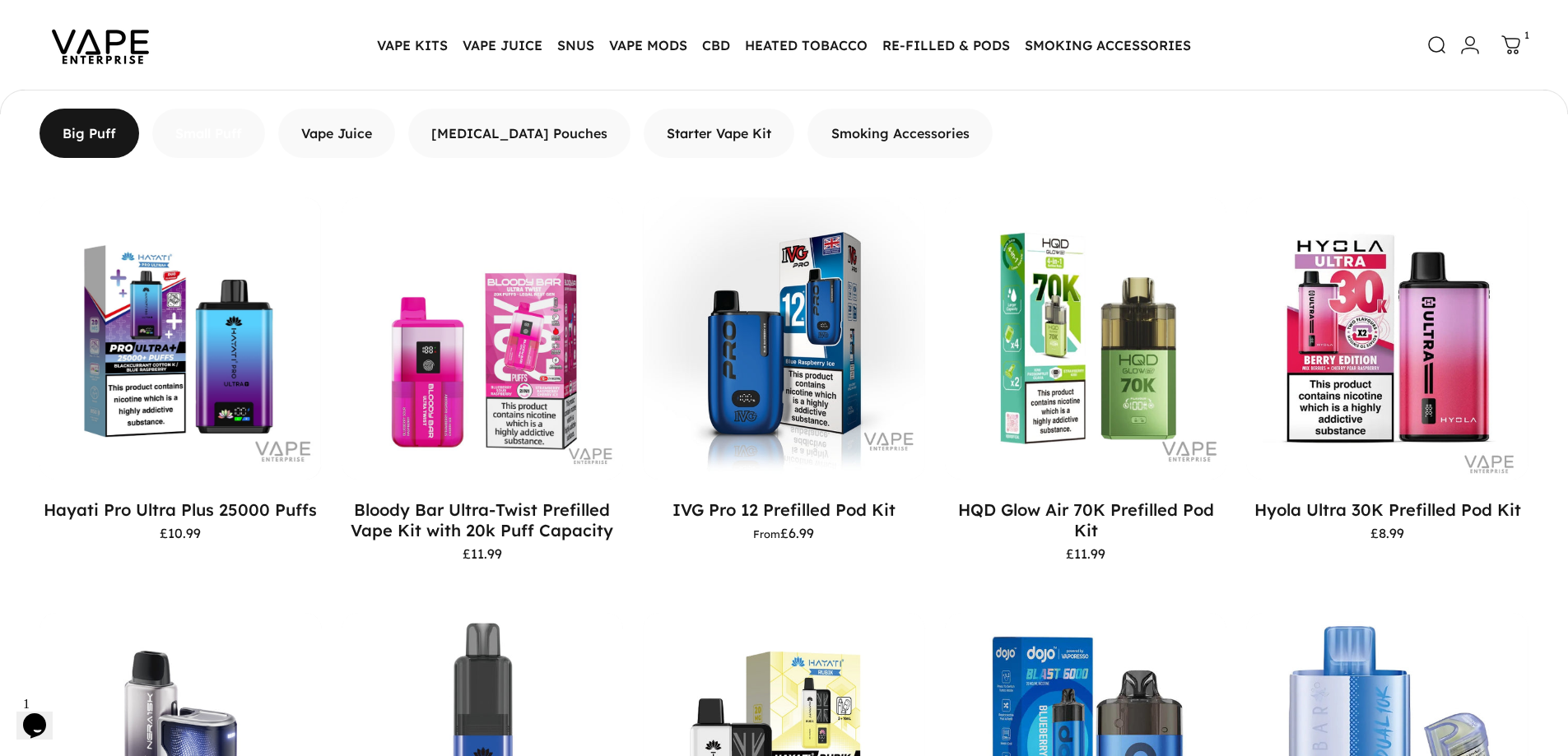
click at [225, 107] on span "button" at bounding box center [209, 58] width 170 height 99
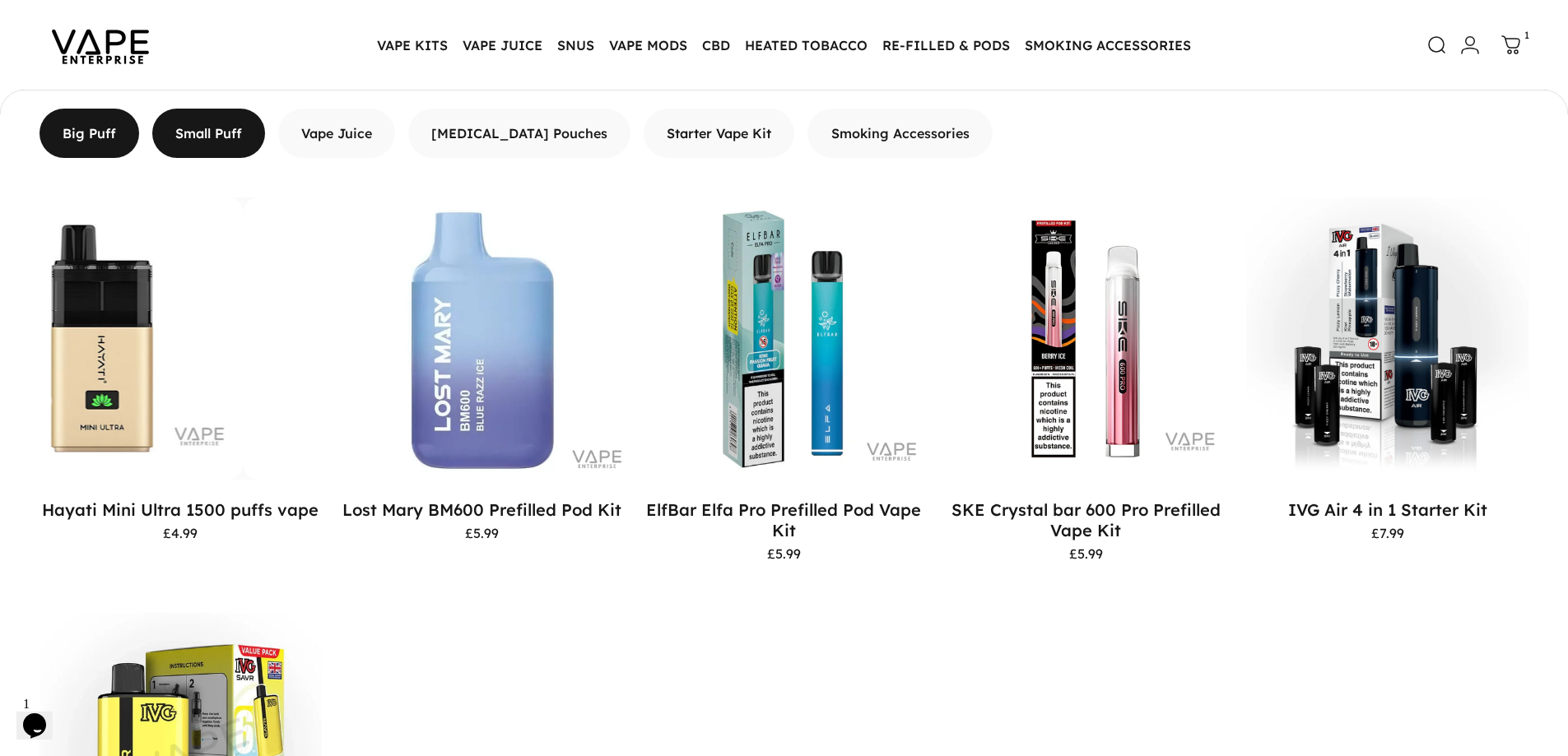
click at [103, 133] on span "button" at bounding box center [90, 133] width 150 height 99
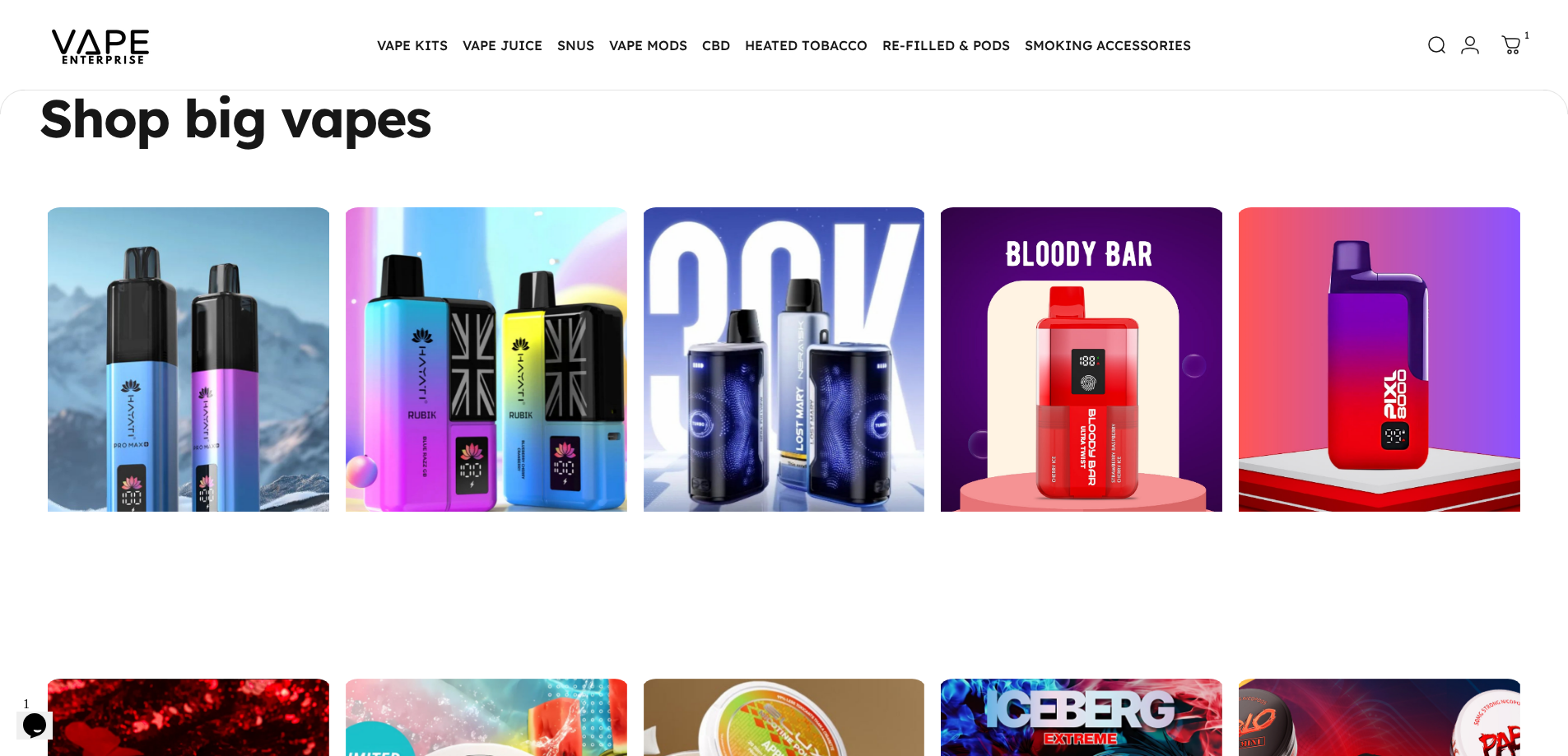
scroll to position [2064, 0]
